Goal: Transaction & Acquisition: Purchase product/service

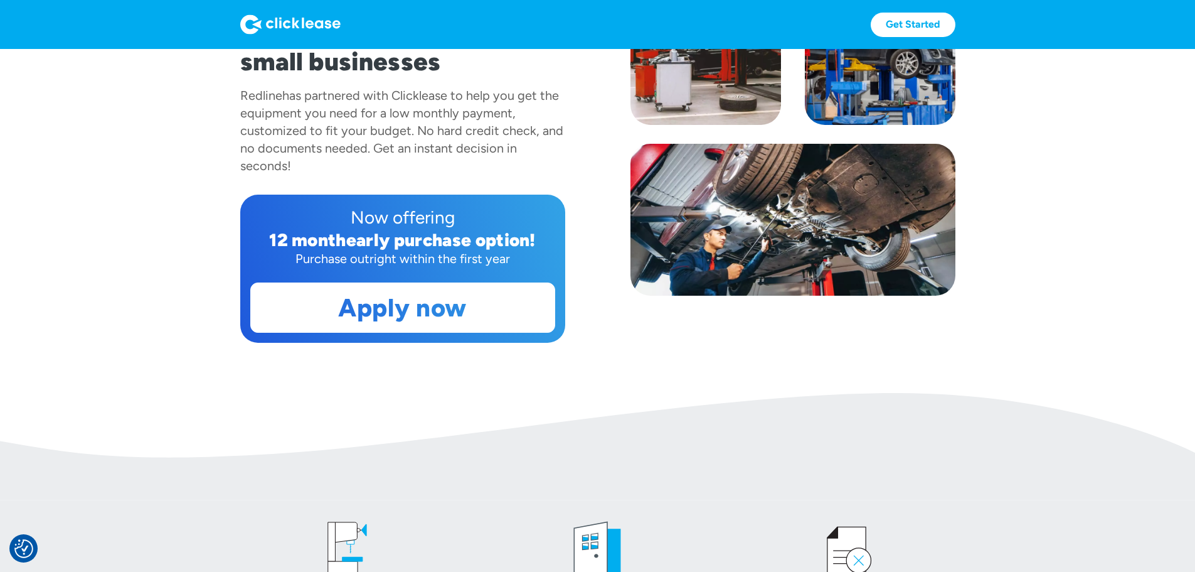
scroll to position [188, 0]
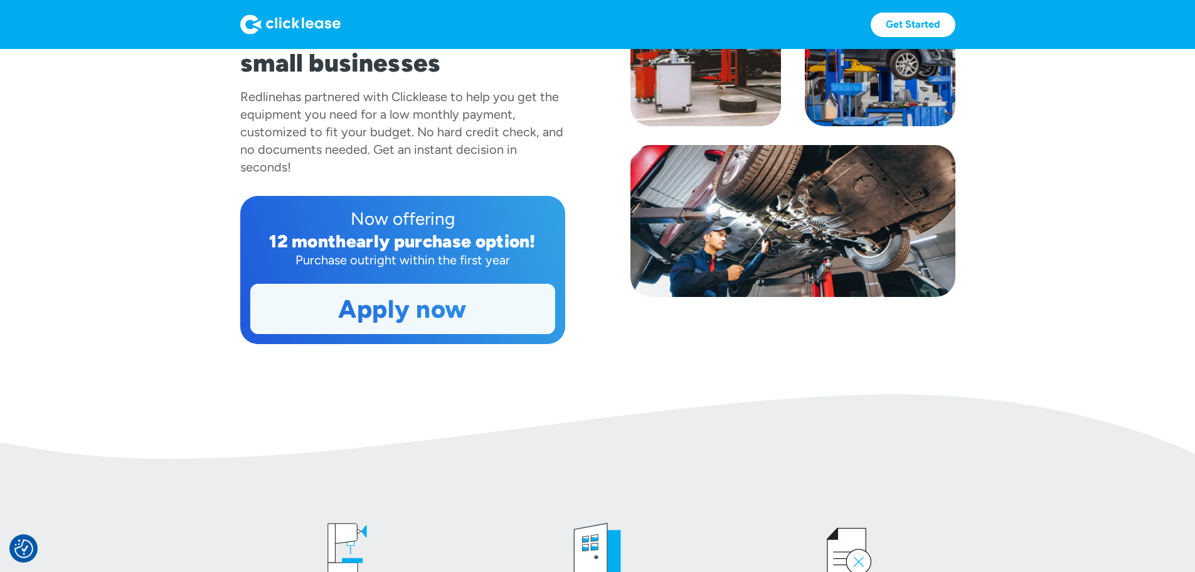
click at [425, 333] on link "Apply now" at bounding box center [403, 308] width 304 height 49
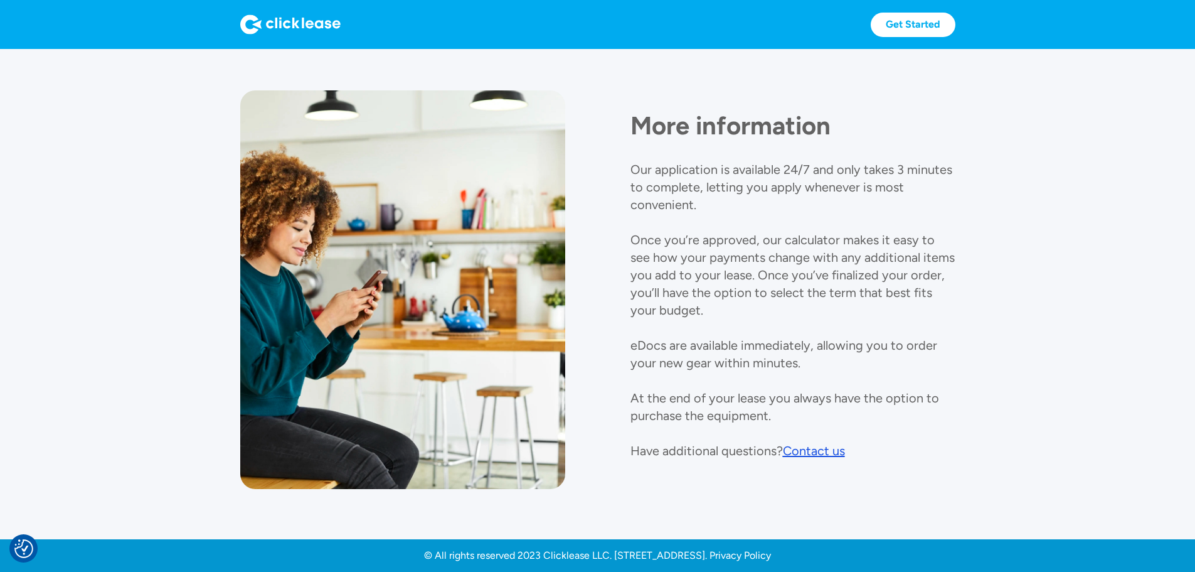
scroll to position [1447, 0]
click at [832, 443] on div "Contact us" at bounding box center [814, 450] width 62 height 15
click at [825, 238] on p "Our application is available 24/7 and only takes 3 minutes to complete, letting…" at bounding box center [793, 310] width 324 height 296
click at [810, 443] on div "Contact us" at bounding box center [814, 450] width 62 height 15
click at [851, 124] on h1 "More information" at bounding box center [793, 125] width 325 height 30
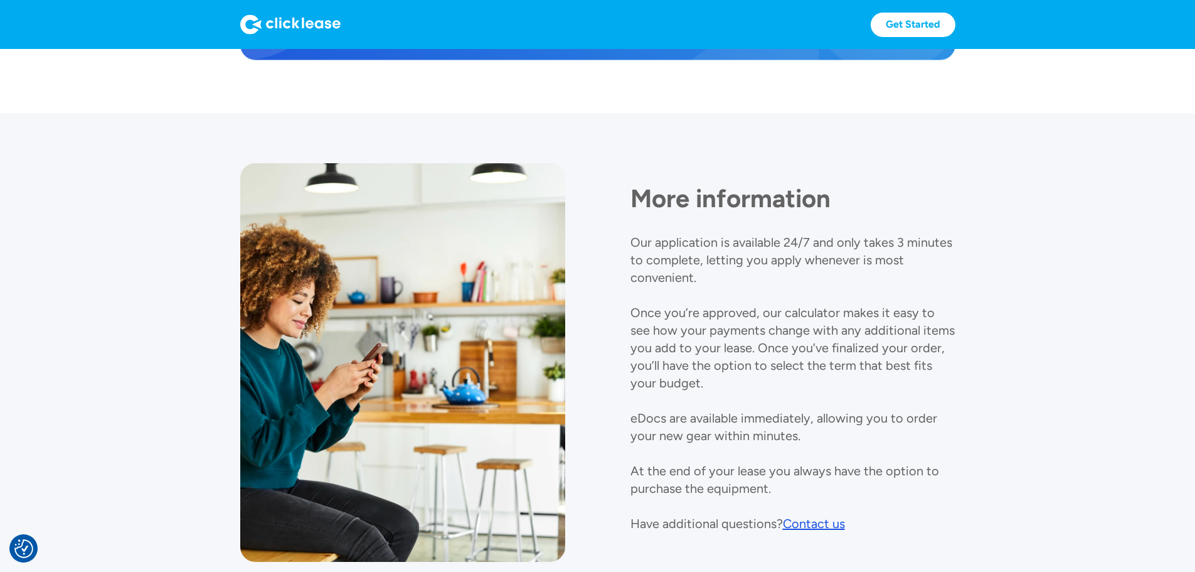
scroll to position [1447, 0]
